Goal: Transaction & Acquisition: Register for event/course

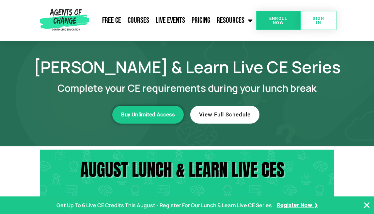
scroll to position [2, 0]
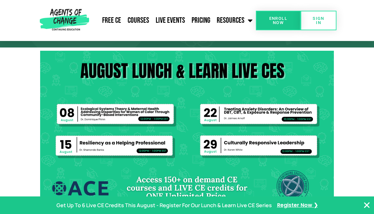
scroll to position [99, 0]
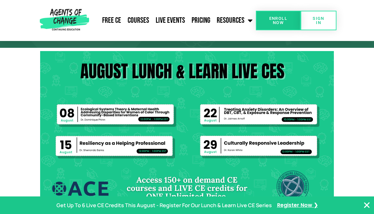
click at [291, 154] on img at bounding box center [187, 133] width 294 height 165
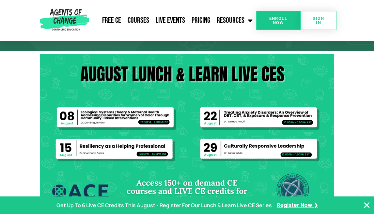
scroll to position [95, 0]
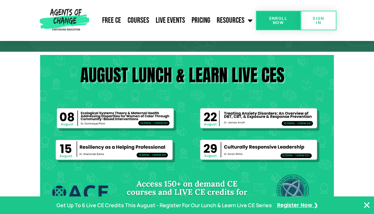
click at [262, 145] on img at bounding box center [187, 137] width 294 height 165
click at [267, 150] on img at bounding box center [187, 137] width 294 height 165
click at [291, 153] on img at bounding box center [187, 137] width 294 height 165
click at [275, 147] on img at bounding box center [187, 137] width 294 height 165
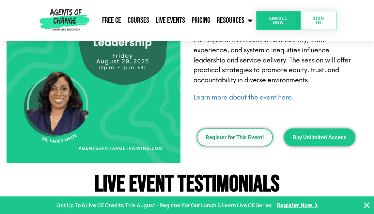
scroll to position [907, 0]
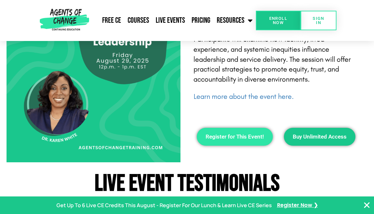
click at [248, 140] on span "Register for This Event!" at bounding box center [234, 137] width 58 height 6
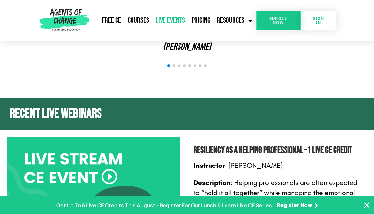
click at [170, 21] on link "Live Events" at bounding box center [170, 20] width 36 height 16
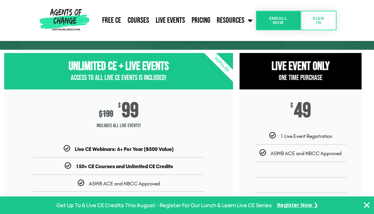
scroll to position [55, 0]
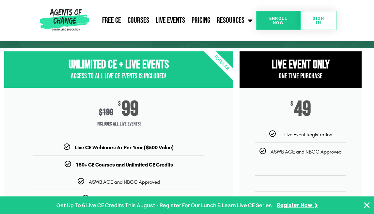
click at [306, 111] on span "49" at bounding box center [302, 109] width 17 height 17
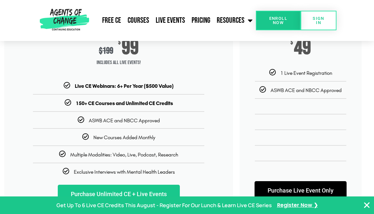
scroll to position [116, 0]
click at [167, 102] on b "150+ CE Courses and Unlimited CE Credits" at bounding box center [124, 104] width 97 height 6
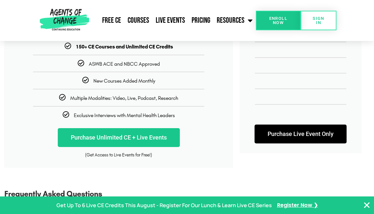
scroll to position [188, 0]
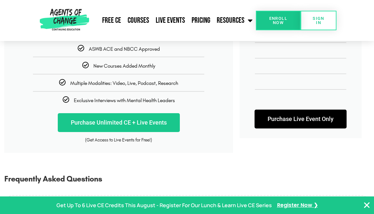
click at [277, 121] on link "Purchase Live Event Only" at bounding box center [300, 119] width 92 height 19
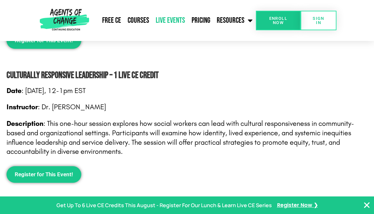
scroll to position [812, 0]
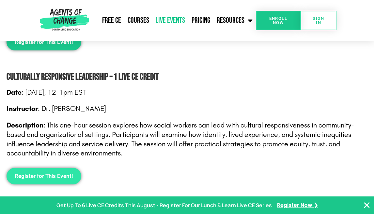
click at [61, 175] on span "Register for This Event!" at bounding box center [44, 177] width 58 height 6
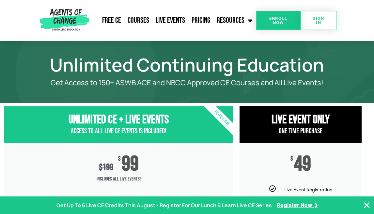
click at [295, 133] on span "One Time Purchase" at bounding box center [300, 131] width 44 height 9
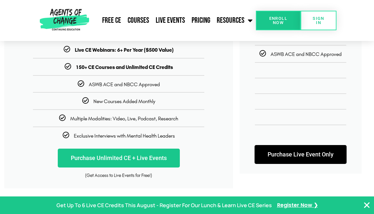
scroll to position [186, 0]
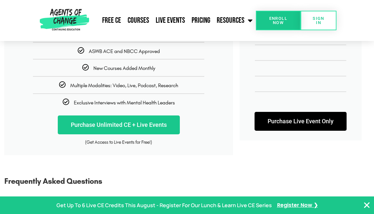
click at [302, 126] on link "Purchase Live Event Only" at bounding box center [300, 121] width 92 height 19
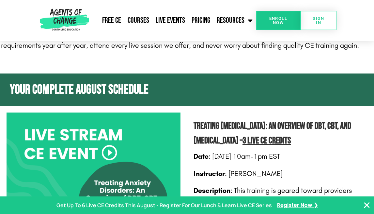
scroll to position [528, 0]
